Goal: Purchase product/service

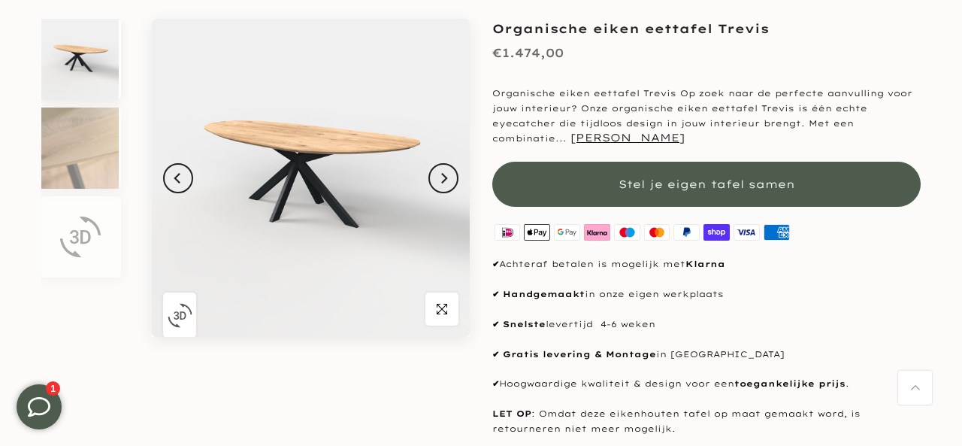
scroll to position [170, 0]
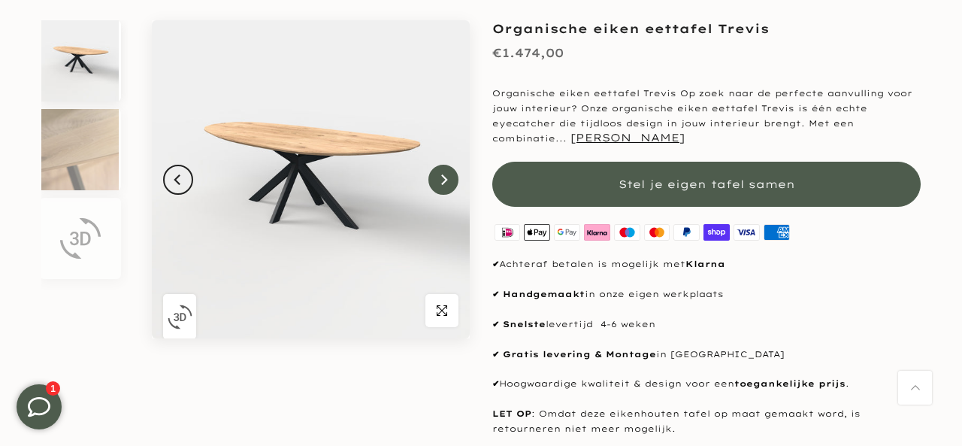
click at [444, 180] on icon "Next" at bounding box center [444, 179] width 6 height 11
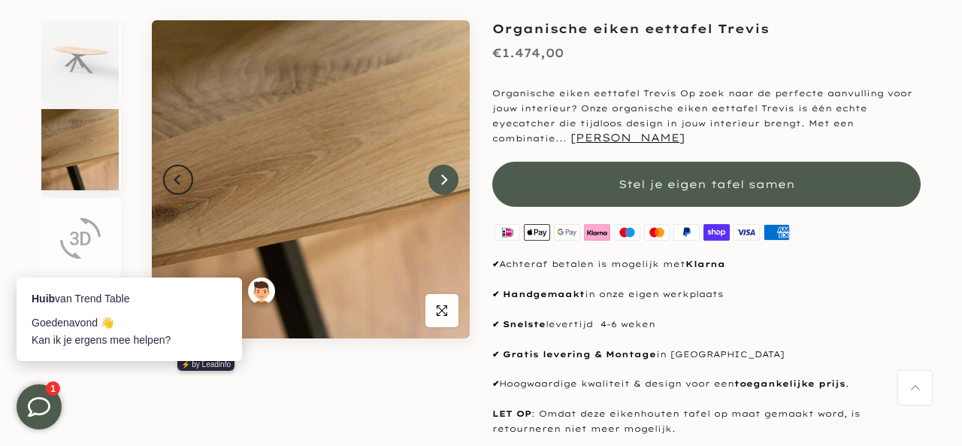
scroll to position [0, 0]
click at [444, 180] on icon "Next" at bounding box center [444, 179] width 6 height 11
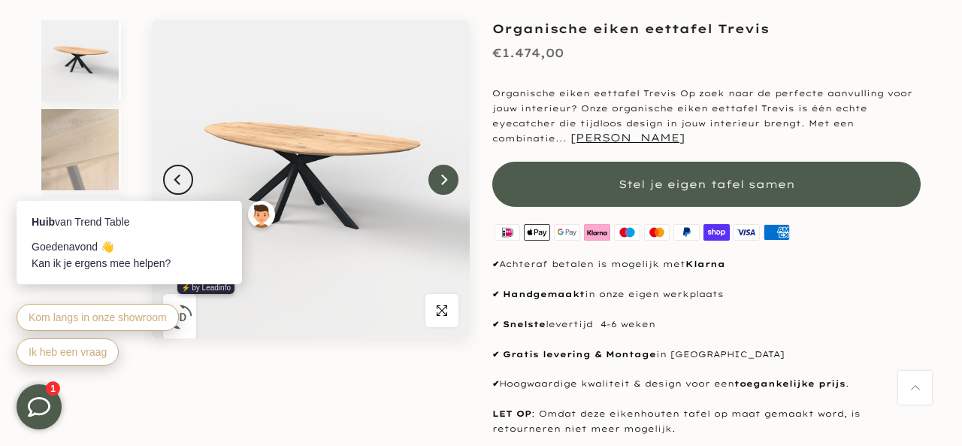
click at [444, 180] on icon "Next" at bounding box center [444, 179] width 6 height 11
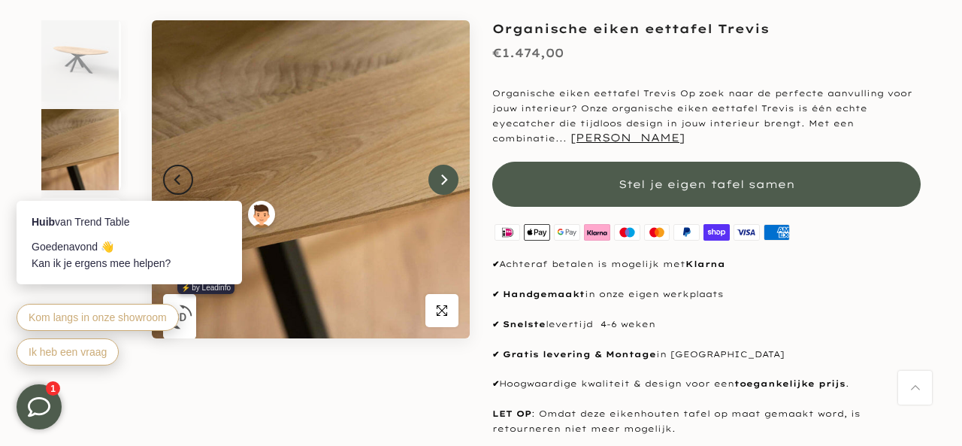
click at [444, 180] on icon "Next" at bounding box center [444, 179] width 6 height 11
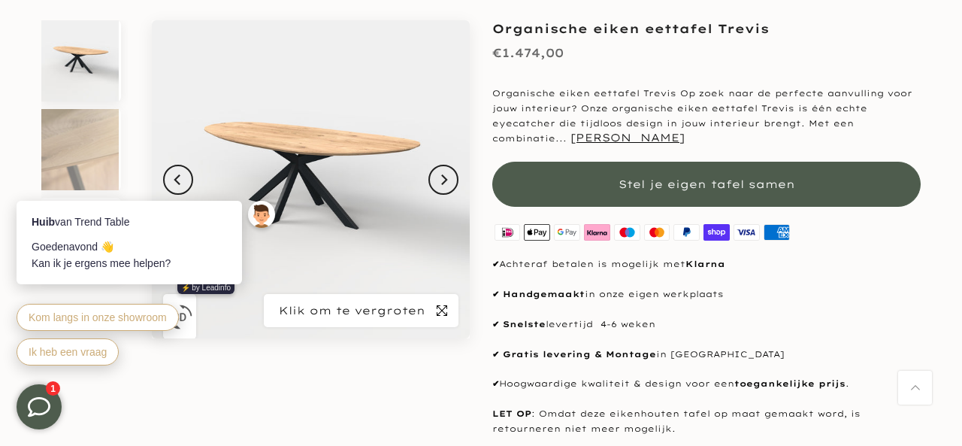
click at [443, 318] on span "button" at bounding box center [441, 310] width 33 height 33
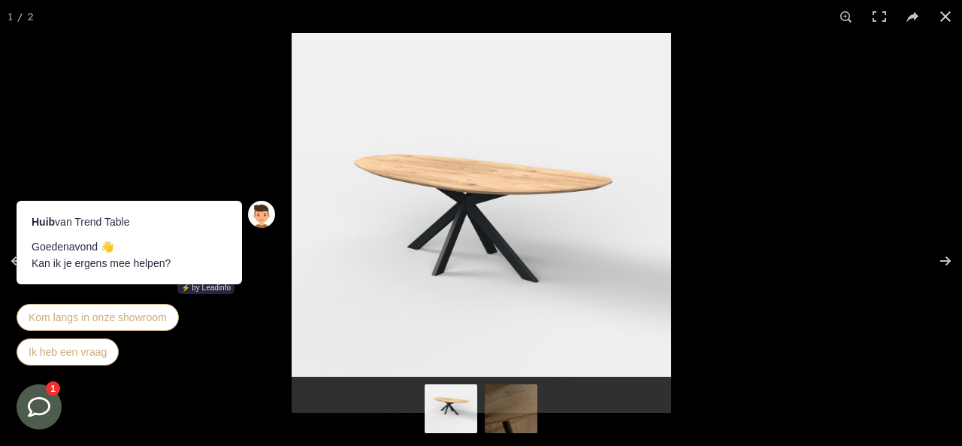
click at [443, 316] on div at bounding box center [773, 256] width 962 height 446
click at [469, 237] on img at bounding box center [481, 222] width 379 height 379
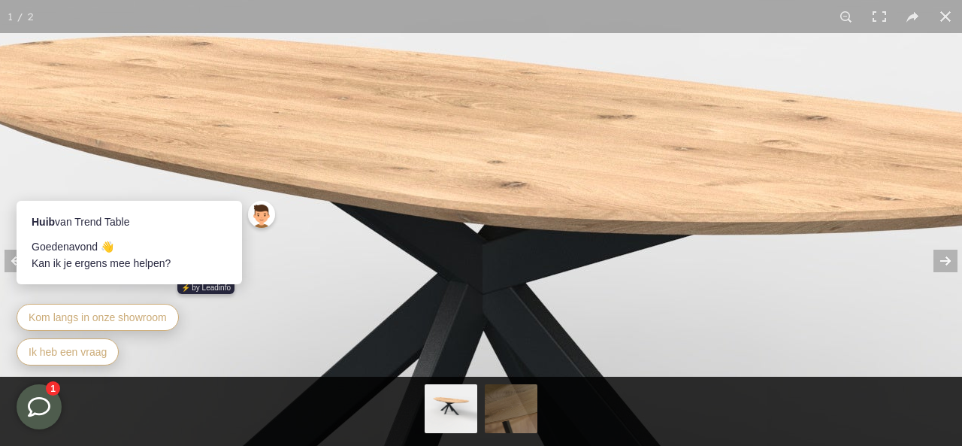
click at [474, 161] on img at bounding box center [556, 375] width 1879 height 1879
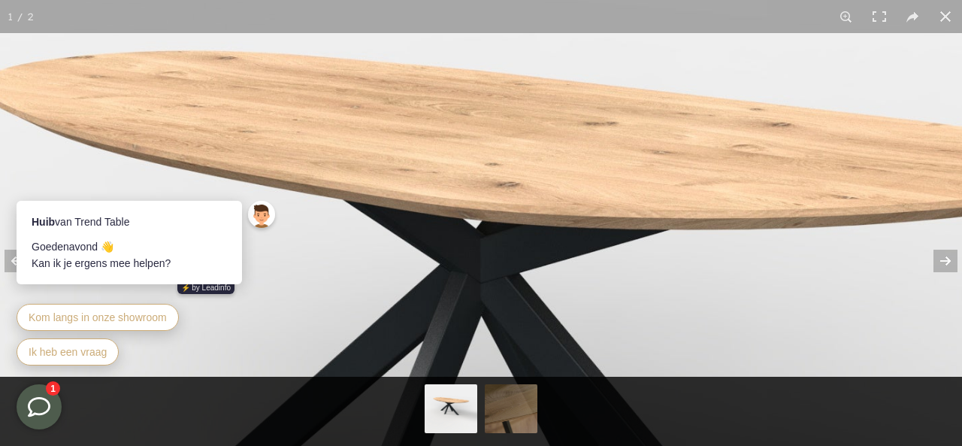
click at [474, 161] on img at bounding box center [546, 355] width 1689 height 1689
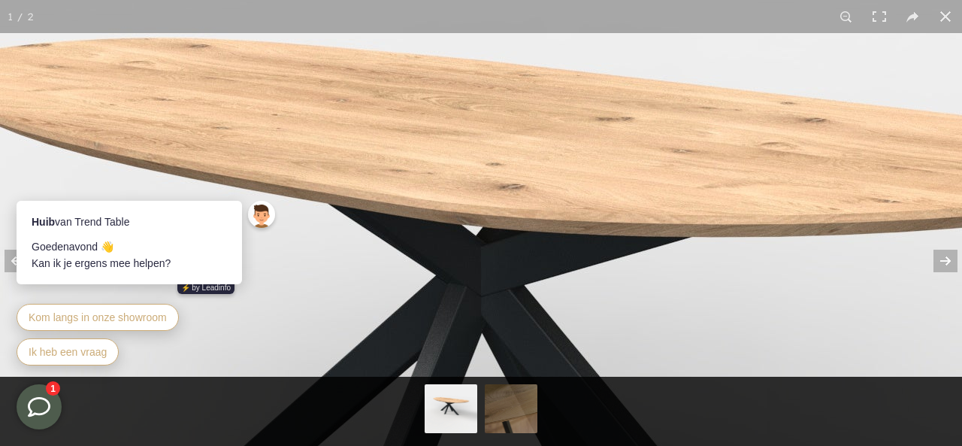
click at [474, 160] on img at bounding box center [554, 377] width 1879 height 1879
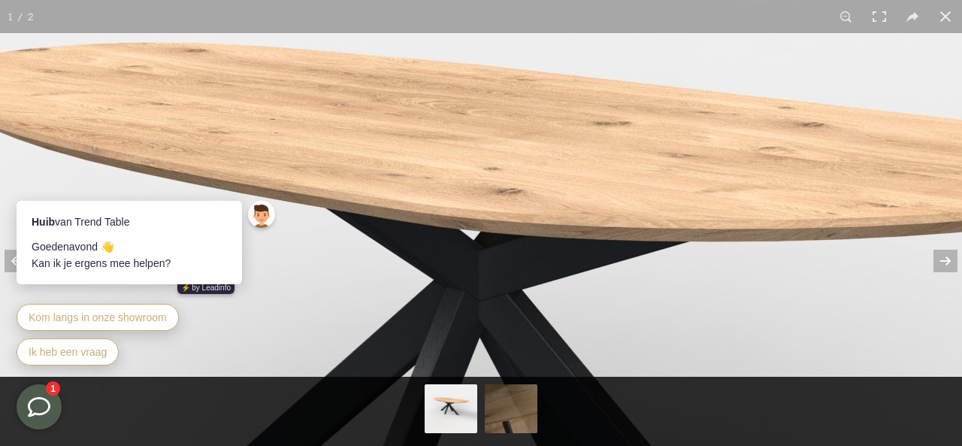
click at [474, 160] on img at bounding box center [552, 381] width 1879 height 1879
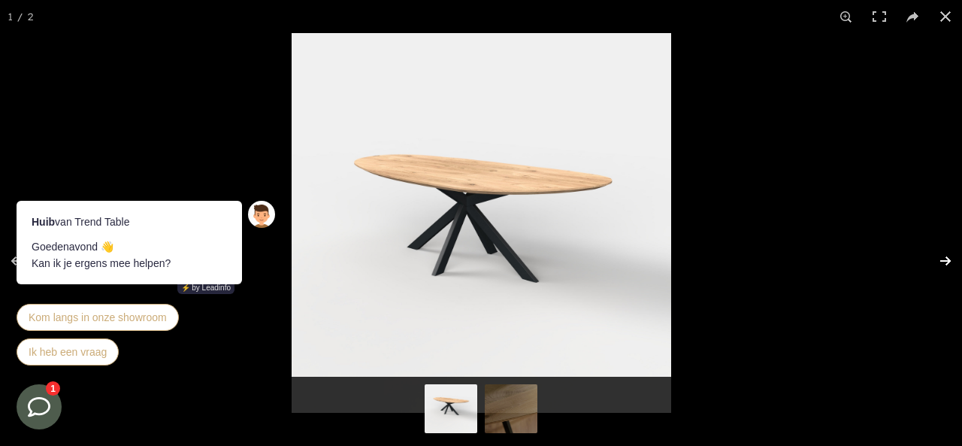
click at [947, 256] on button at bounding box center [935, 260] width 53 height 75
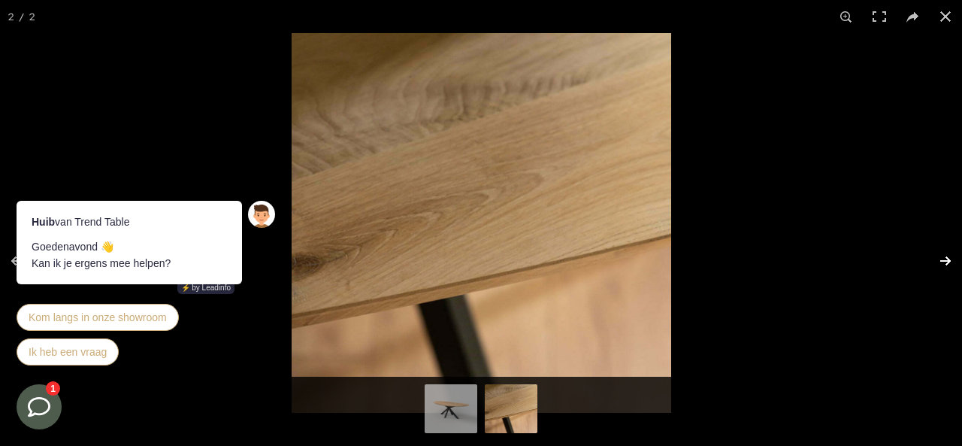
click at [947, 255] on button at bounding box center [935, 260] width 53 height 75
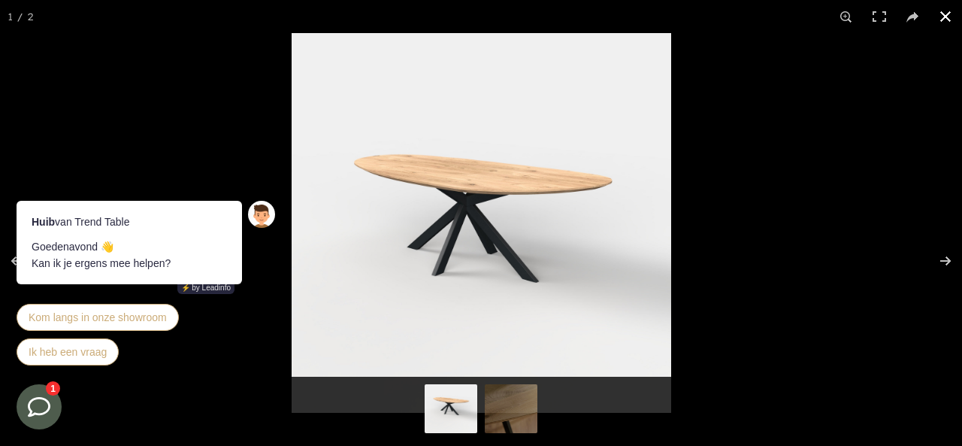
click at [947, 15] on button at bounding box center [945, 16] width 33 height 33
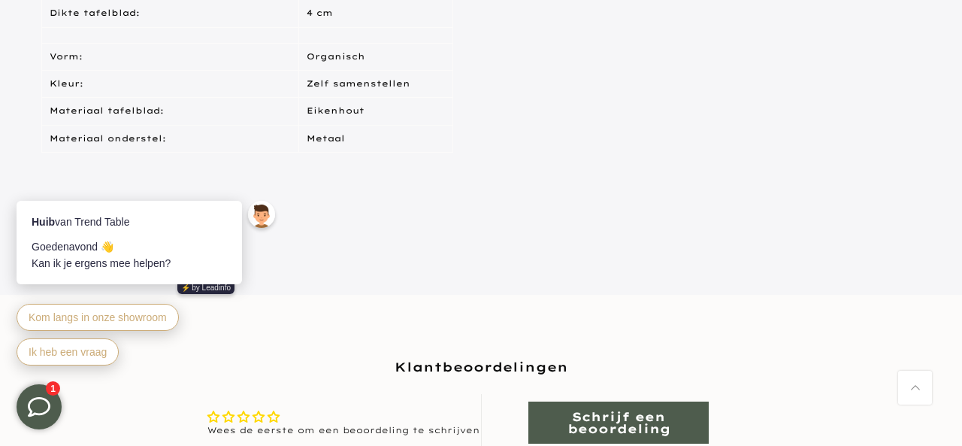
scroll to position [1104, 0]
